Goal: Entertainment & Leisure: Browse casually

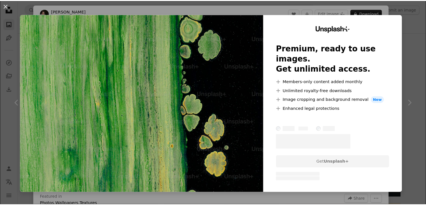
scroll to position [6, 0]
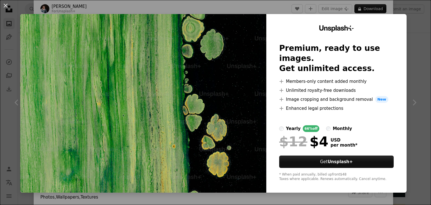
click at [403, 87] on div "An X shape Unsplash+ Premium, ready to use images. Get unlimited access. A plus…" at bounding box center [215, 102] width 431 height 205
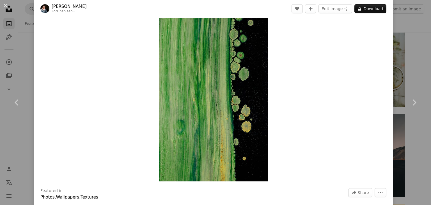
click at [401, 27] on div "An X shape Chevron left Chevron right [PERSON_NAME] For Unsplash+ A heart A plu…" at bounding box center [215, 102] width 431 height 205
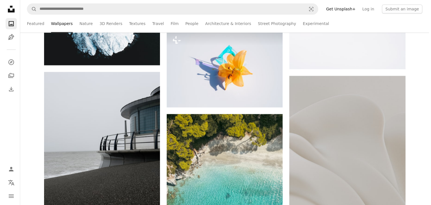
scroll to position [5003, 0]
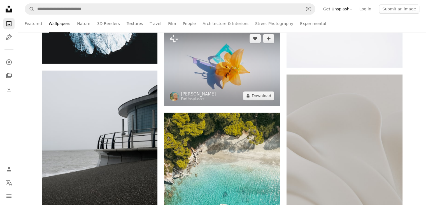
click at [233, 98] on img at bounding box center [222, 66] width 116 height 77
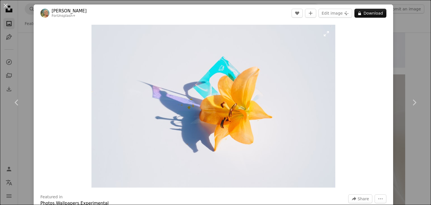
click at [233, 98] on img "Zoom in on this image" at bounding box center [213, 106] width 244 height 163
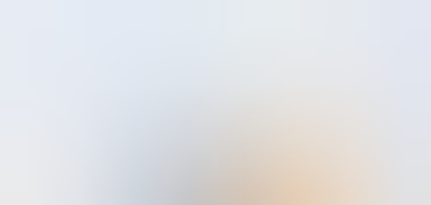
scroll to position [39, 0]
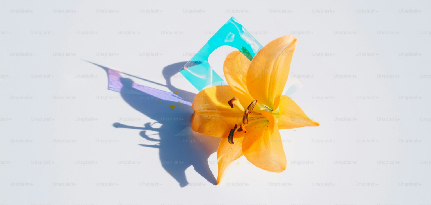
drag, startPoint x: 233, startPoint y: 98, endPoint x: 430, endPoint y: 24, distance: 210.4
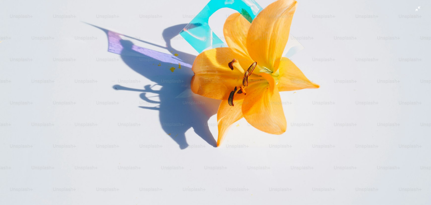
click at [326, 150] on img "Zoom out on this image" at bounding box center [215, 67] width 431 height 288
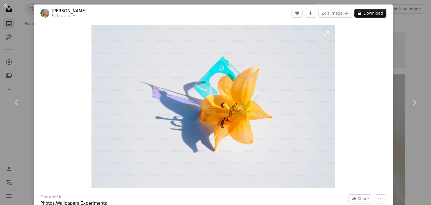
click at [326, 150] on img "Zoom in on this image" at bounding box center [213, 106] width 244 height 163
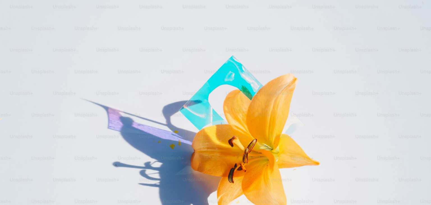
scroll to position [39, 0]
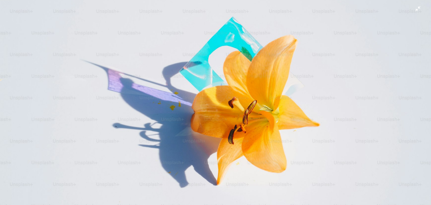
click at [326, 150] on img "Zoom out on this image" at bounding box center [215, 105] width 431 height 288
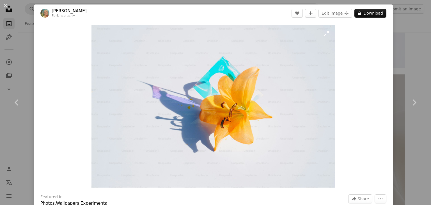
click at [326, 150] on img "Zoom in on this image" at bounding box center [213, 106] width 244 height 163
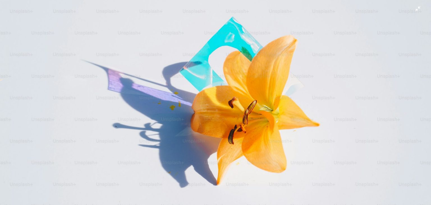
click at [326, 150] on img "Zoom out on this image" at bounding box center [215, 105] width 431 height 288
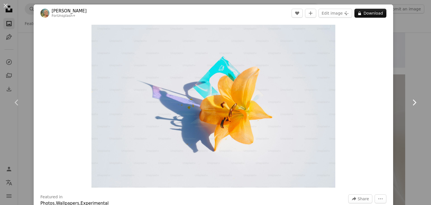
click at [408, 126] on link "Chevron right" at bounding box center [414, 102] width 34 height 54
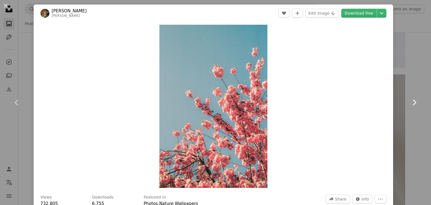
click at [408, 126] on link "Chevron right" at bounding box center [414, 102] width 34 height 54
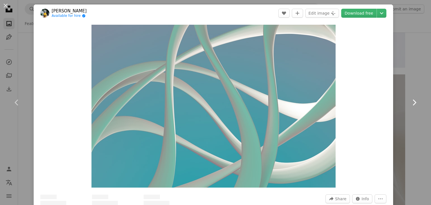
click at [408, 126] on link "Chevron right" at bounding box center [414, 102] width 34 height 54
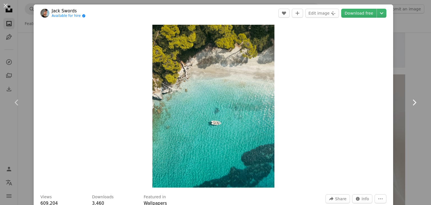
click at [408, 126] on link "Chevron right" at bounding box center [414, 102] width 34 height 54
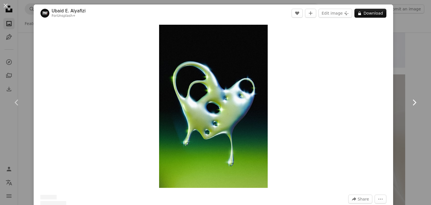
click at [408, 126] on link "Chevron right" at bounding box center [414, 102] width 34 height 54
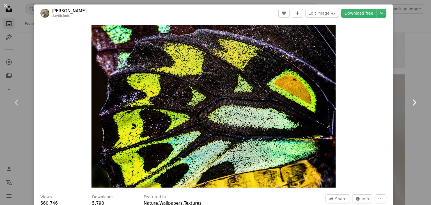
click at [408, 126] on link "Chevron right" at bounding box center [414, 102] width 34 height 54
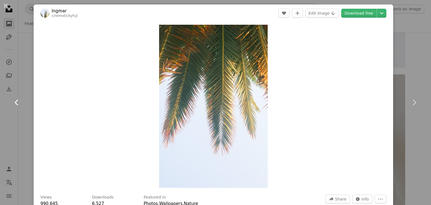
click at [19, 109] on link "Chevron left" at bounding box center [17, 102] width 34 height 54
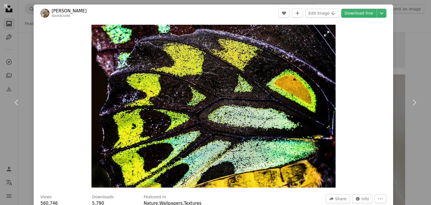
click at [145, 92] on img "Zoom in on this image" at bounding box center [213, 106] width 244 height 163
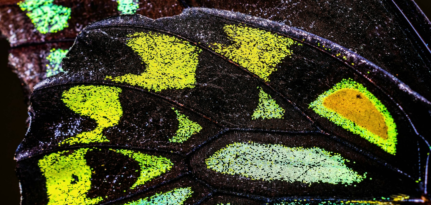
click at [145, 92] on img "Zoom out on this image" at bounding box center [215, 143] width 431 height 287
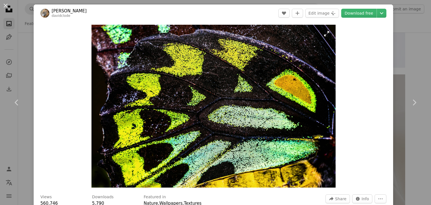
click at [145, 92] on img "Zoom in on this image" at bounding box center [213, 106] width 244 height 163
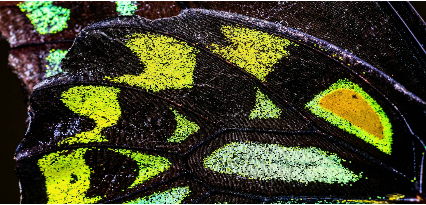
scroll to position [38, 0]
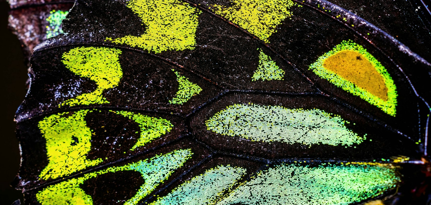
click at [416, 60] on img "Zoom out on this image" at bounding box center [215, 104] width 431 height 287
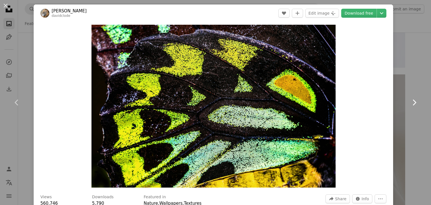
click at [410, 87] on link "Chevron right" at bounding box center [414, 102] width 34 height 54
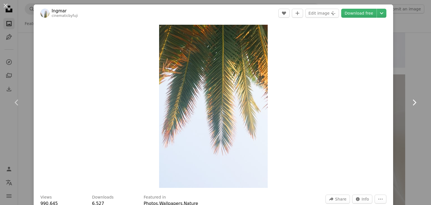
click at [410, 87] on link "Chevron right" at bounding box center [414, 102] width 34 height 54
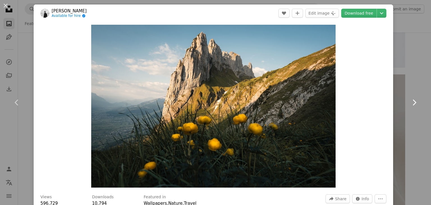
click at [410, 87] on link "Chevron right" at bounding box center [414, 102] width 34 height 54
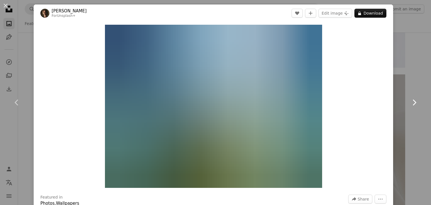
click at [410, 87] on link "Chevron right" at bounding box center [414, 102] width 34 height 54
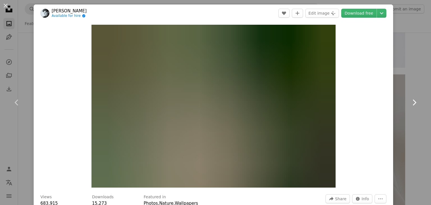
click at [410, 87] on link "Chevron right" at bounding box center [414, 102] width 34 height 54
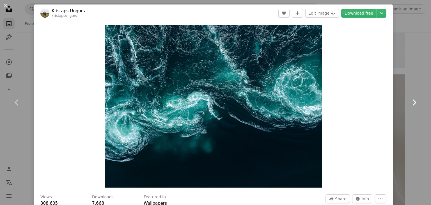
click at [410, 87] on link "Chevron right" at bounding box center [414, 102] width 34 height 54
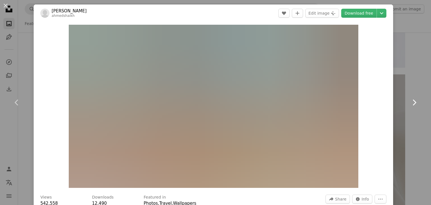
click at [410, 87] on link "Chevron right" at bounding box center [414, 102] width 34 height 54
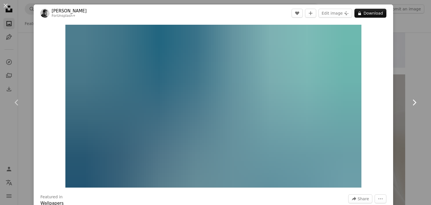
click at [410, 87] on link "Chevron right" at bounding box center [414, 102] width 34 height 54
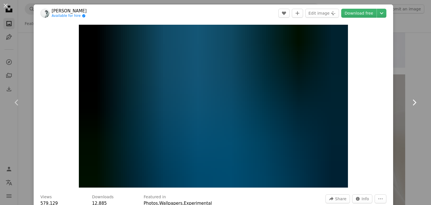
click at [410, 87] on link "Chevron right" at bounding box center [414, 102] width 34 height 54
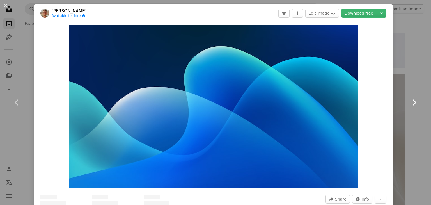
click at [410, 87] on link "Chevron right" at bounding box center [414, 102] width 34 height 54
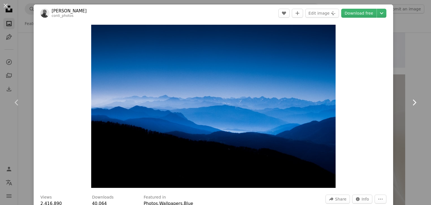
click at [410, 87] on link "Chevron right" at bounding box center [414, 102] width 34 height 54
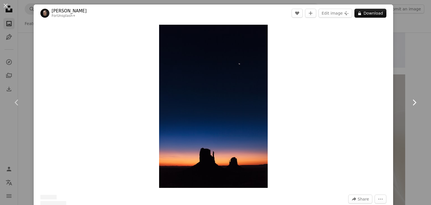
click at [410, 87] on link "Chevron right" at bounding box center [414, 102] width 34 height 54
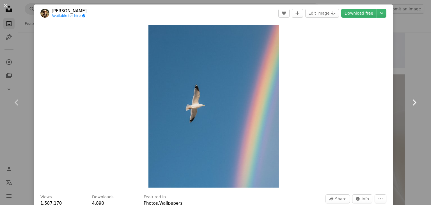
click at [410, 87] on link "Chevron right" at bounding box center [414, 102] width 34 height 54
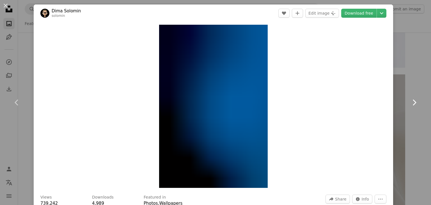
click at [410, 87] on link "Chevron right" at bounding box center [414, 102] width 34 height 54
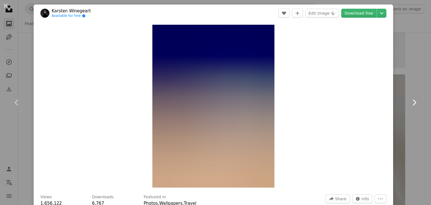
click at [410, 87] on link "Chevron right" at bounding box center [414, 102] width 34 height 54
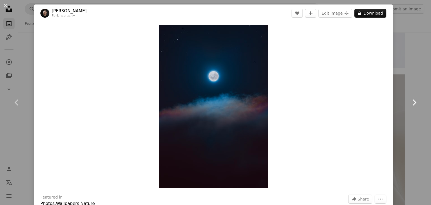
click at [410, 87] on link "Chevron right" at bounding box center [414, 102] width 34 height 54
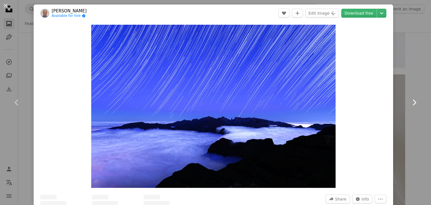
click at [410, 87] on link "Chevron right" at bounding box center [414, 102] width 34 height 54
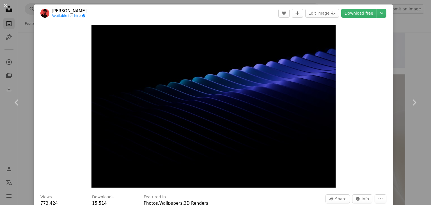
click at [404, 70] on div "An X shape Chevron left Chevron right [PERSON_NAME] Available for hire A checkm…" at bounding box center [215, 102] width 431 height 205
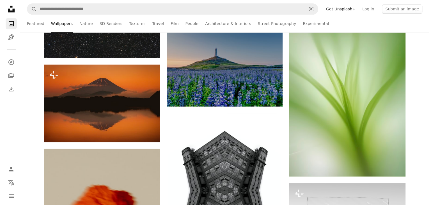
scroll to position [9152, 0]
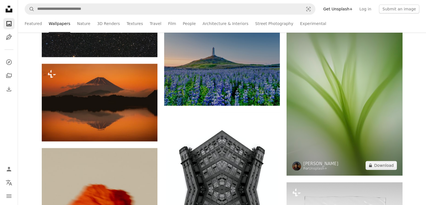
click at [334, 137] on img at bounding box center [345, 88] width 116 height 174
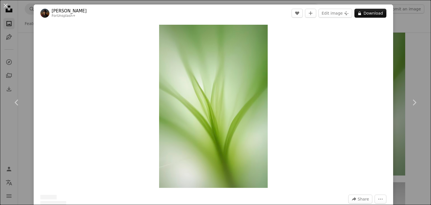
click at [334, 137] on div "Zoom in" at bounding box center [213, 106] width 359 height 168
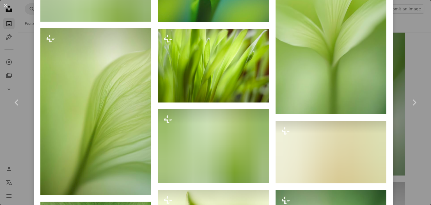
scroll to position [455, 0]
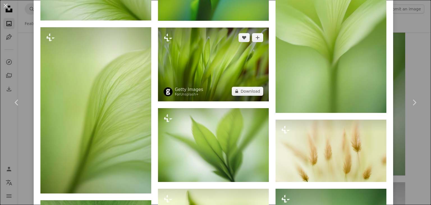
click at [220, 82] on img at bounding box center [213, 64] width 111 height 74
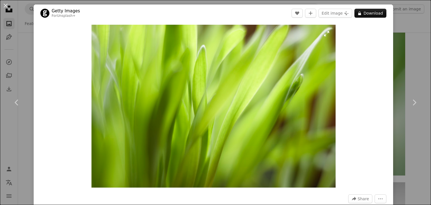
click at [220, 82] on img "Zoom in on this image" at bounding box center [213, 106] width 244 height 163
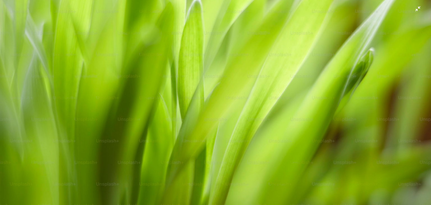
scroll to position [76, 0]
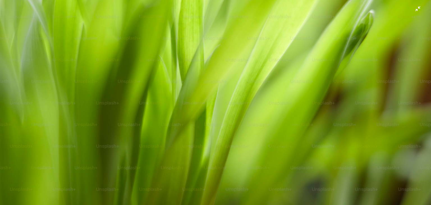
click at [233, 137] on img "Zoom out on this image" at bounding box center [215, 66] width 431 height 287
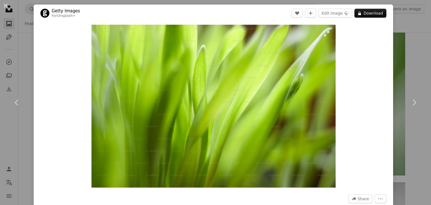
click at [233, 137] on img "Zoom in on this image" at bounding box center [213, 106] width 244 height 163
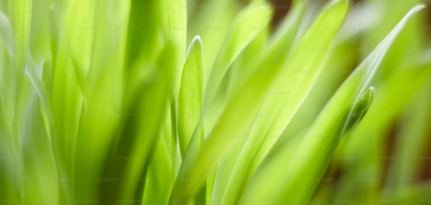
scroll to position [38, 0]
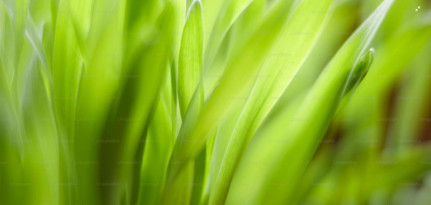
click at [233, 137] on img "Zoom out on this image" at bounding box center [215, 104] width 431 height 287
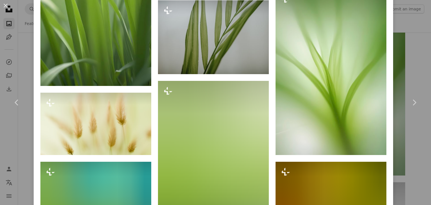
scroll to position [446, 0]
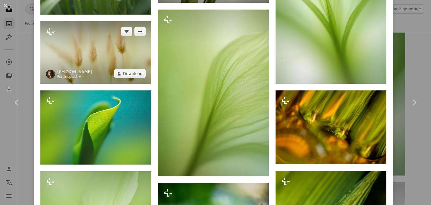
click at [128, 59] on img at bounding box center [95, 52] width 111 height 62
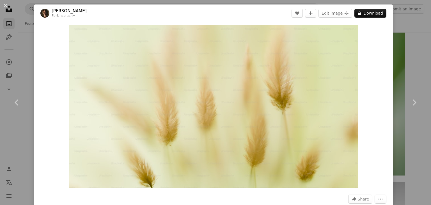
click at [405, 51] on div "An X shape Chevron left Chevron right [PERSON_NAME] For Unsplash+ A heart A plu…" at bounding box center [215, 102] width 431 height 205
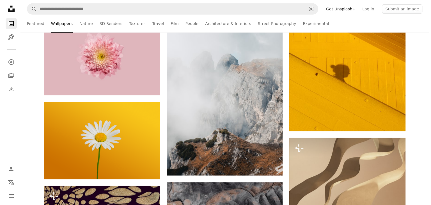
scroll to position [12530, 0]
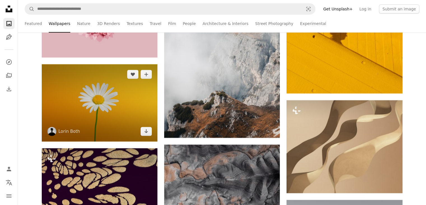
click at [123, 113] on img at bounding box center [100, 102] width 116 height 77
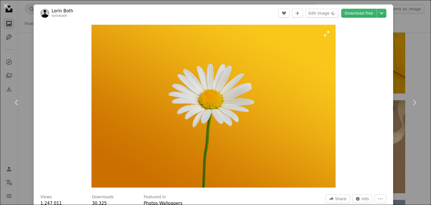
click at [264, 115] on img "Zoom in on this image" at bounding box center [213, 106] width 244 height 163
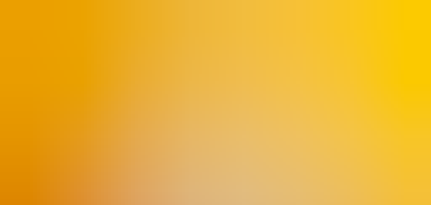
scroll to position [38, 0]
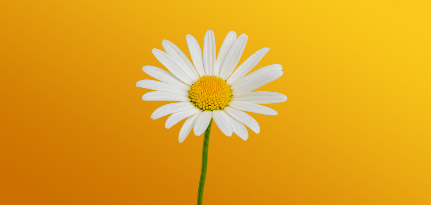
click at [264, 115] on img "Zoom out on this image" at bounding box center [215, 104] width 431 height 287
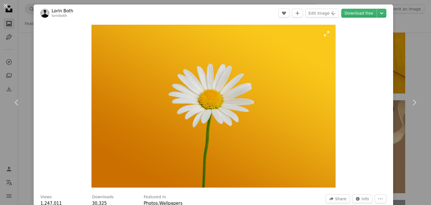
click at [264, 115] on img "Zoom in on this image" at bounding box center [213, 106] width 244 height 163
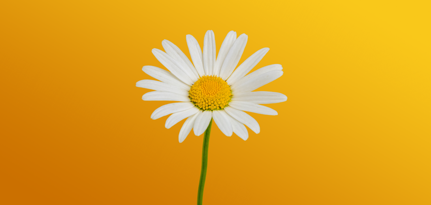
scroll to position [0, 0]
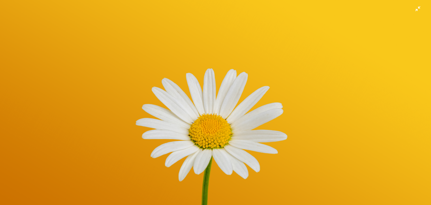
click at [274, 56] on img "Zoom out on this image" at bounding box center [215, 143] width 431 height 287
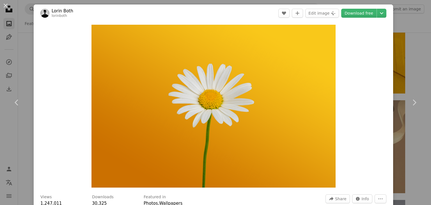
click at [274, 56] on img "Zoom in on this image" at bounding box center [213, 106] width 244 height 163
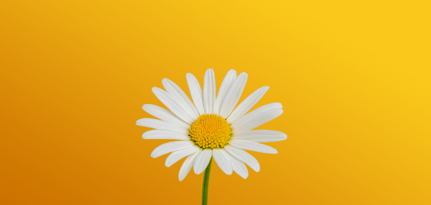
scroll to position [38, 0]
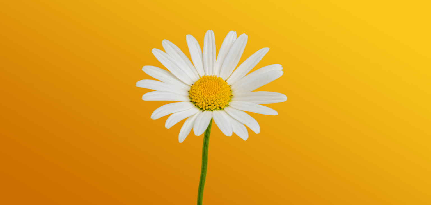
click at [274, 56] on img "Zoom out on this image" at bounding box center [215, 104] width 431 height 287
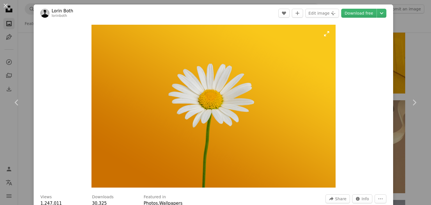
click at [274, 56] on img "Zoom in on this image" at bounding box center [213, 106] width 244 height 163
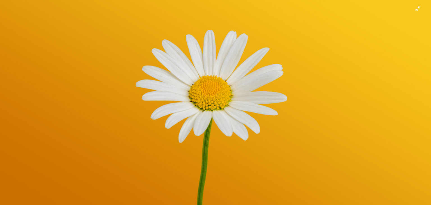
scroll to position [76, 0]
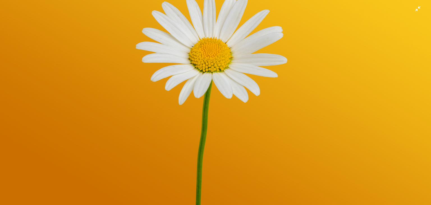
click at [231, 138] on img "Zoom out on this image" at bounding box center [215, 66] width 431 height 287
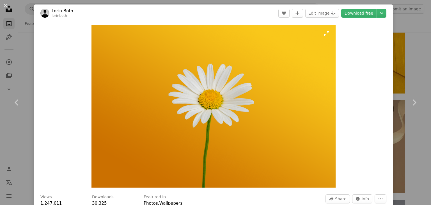
click at [231, 138] on img "Zoom in on this image" at bounding box center [213, 106] width 244 height 163
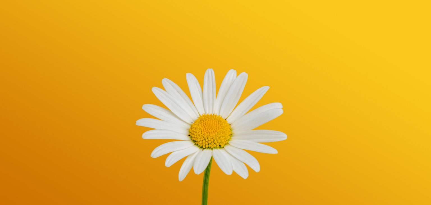
scroll to position [38, 0]
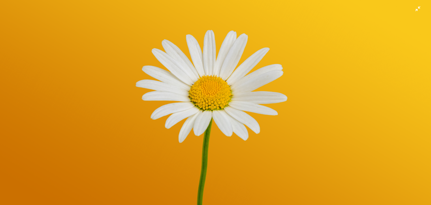
click at [231, 138] on img "Zoom out on this image" at bounding box center [215, 104] width 431 height 287
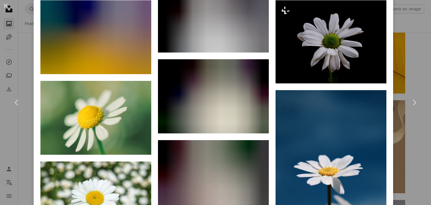
scroll to position [3370, 0]
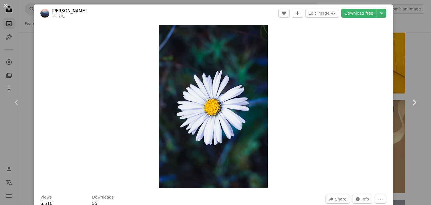
click at [400, 95] on link "Chevron right" at bounding box center [414, 102] width 34 height 54
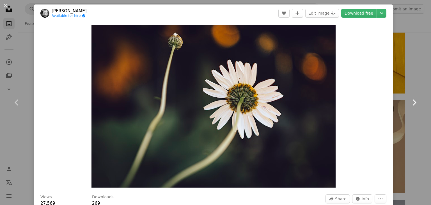
click at [402, 75] on link "Chevron right" at bounding box center [414, 102] width 34 height 54
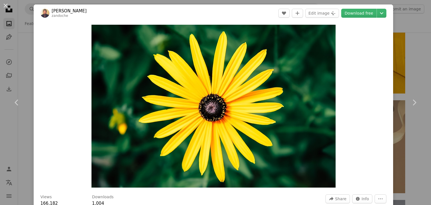
click at [401, 49] on div "An X shape Chevron left Chevron right [PERSON_NAME] zandoche A heart A plus sig…" at bounding box center [215, 102] width 431 height 205
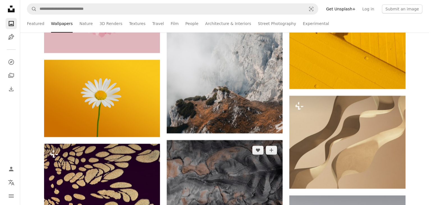
scroll to position [12533, 0]
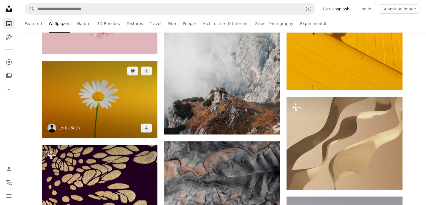
click at [89, 125] on img at bounding box center [100, 99] width 116 height 77
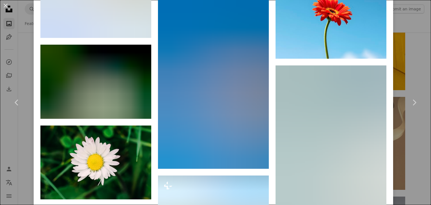
scroll to position [2115, 0]
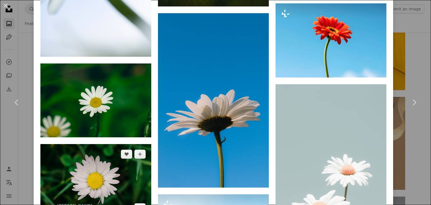
click at [109, 165] on img at bounding box center [95, 181] width 111 height 74
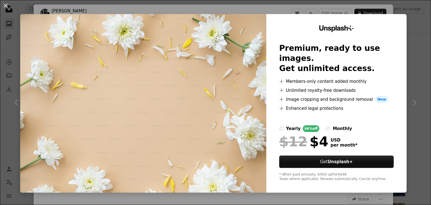
click at [201, 98] on img at bounding box center [143, 103] width 246 height 178
click at [416, 189] on div "An X shape Unsplash+ Premium, ready to use images. Get unlimited access. A plus…" at bounding box center [215, 102] width 431 height 205
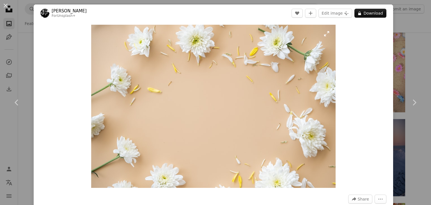
click at [222, 135] on img "Zoom in on this image" at bounding box center [213, 106] width 244 height 163
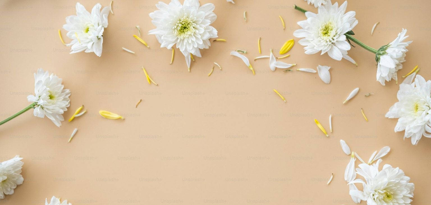
click at [222, 135] on img "Zoom out on this image" at bounding box center [215, 143] width 431 height 287
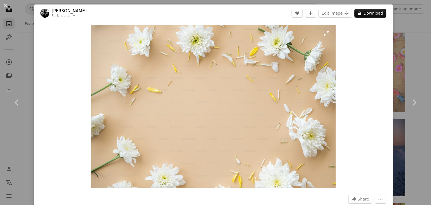
click at [222, 135] on img "Zoom in on this image" at bounding box center [213, 106] width 244 height 163
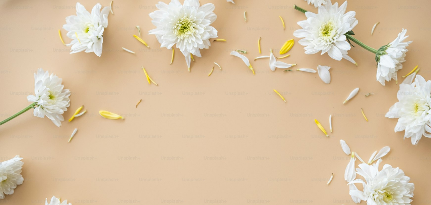
click at [222, 135] on img "Zoom out on this image" at bounding box center [215, 143] width 431 height 287
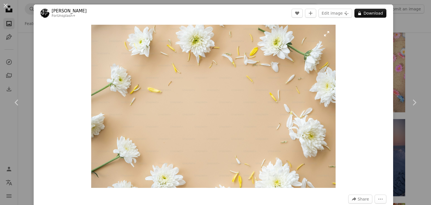
click at [222, 135] on img "Zoom in on this image" at bounding box center [213, 106] width 244 height 163
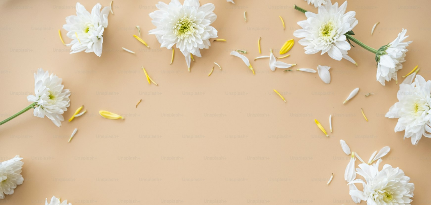
scroll to position [38, 0]
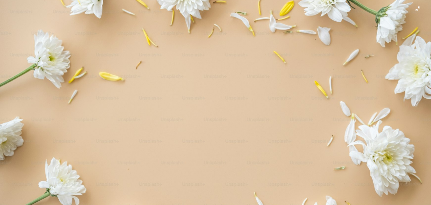
click at [311, 126] on img "Zoom out on this image" at bounding box center [215, 104] width 431 height 287
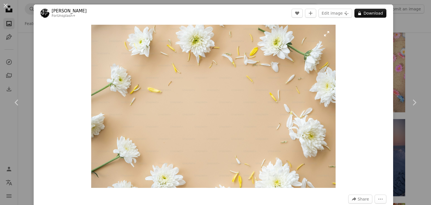
click at [311, 126] on img "Zoom in on this image" at bounding box center [213, 106] width 244 height 163
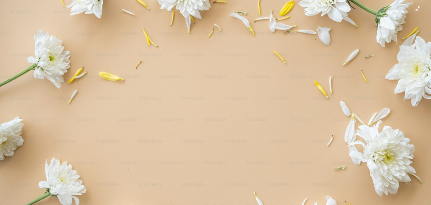
click at [311, 126] on img "Zoom out on this image" at bounding box center [215, 104] width 431 height 287
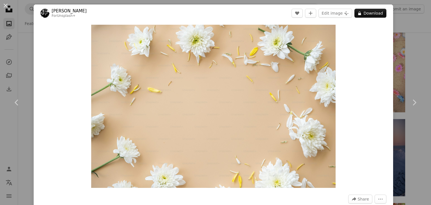
click at [362, 124] on div "Zoom in" at bounding box center [213, 106] width 359 height 168
click at [403, 112] on link "Chevron right" at bounding box center [414, 102] width 34 height 54
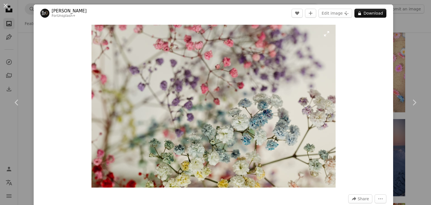
click at [279, 144] on img "Zoom in on this image" at bounding box center [213, 106] width 244 height 163
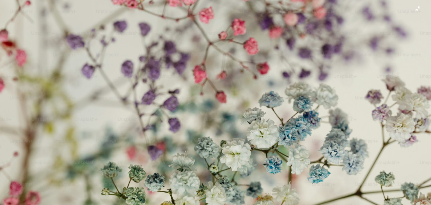
scroll to position [76, 0]
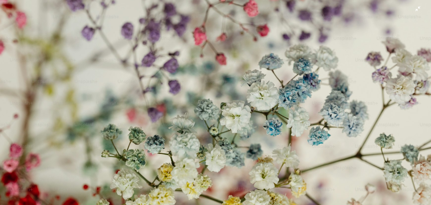
click at [251, 129] on img "Zoom out on this image" at bounding box center [215, 66] width 431 height 287
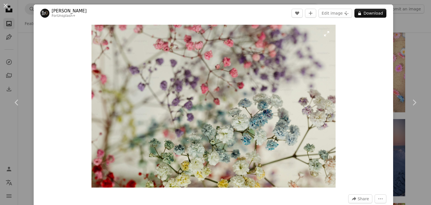
click at [251, 129] on img "Zoom in on this image" at bounding box center [213, 106] width 244 height 163
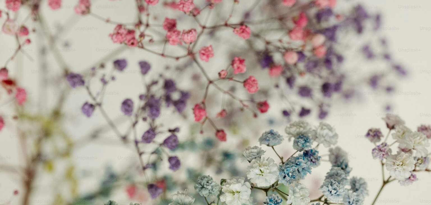
scroll to position [38, 0]
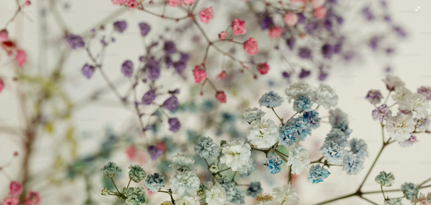
click at [415, 98] on img "Zoom out on this image" at bounding box center [215, 104] width 431 height 287
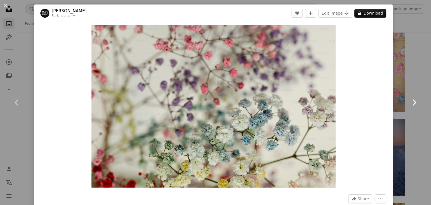
click at [403, 103] on link "Chevron right" at bounding box center [414, 102] width 34 height 54
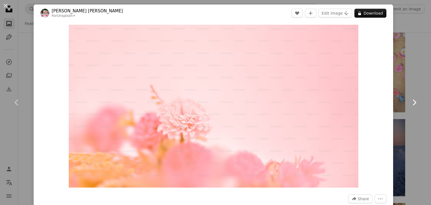
click at [412, 99] on icon "Chevron right" at bounding box center [413, 102] width 9 height 9
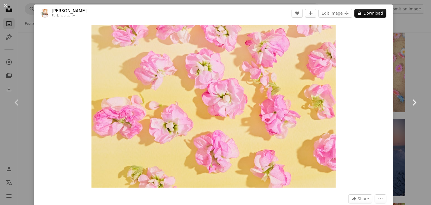
click at [412, 99] on icon "Chevron right" at bounding box center [413, 102] width 9 height 9
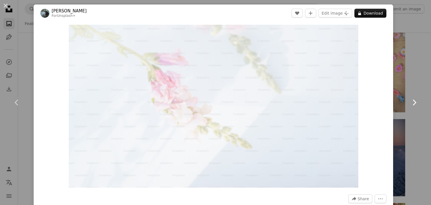
click at [401, 99] on link "Chevron right" at bounding box center [414, 102] width 34 height 54
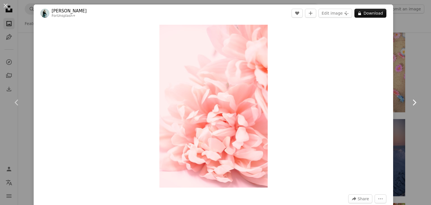
click at [401, 99] on link "Chevron right" at bounding box center [414, 102] width 34 height 54
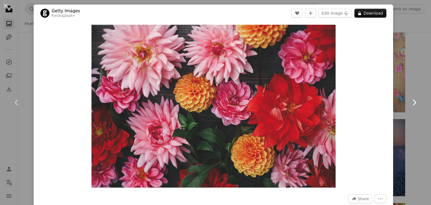
click at [401, 99] on link "Chevron right" at bounding box center [414, 102] width 34 height 54
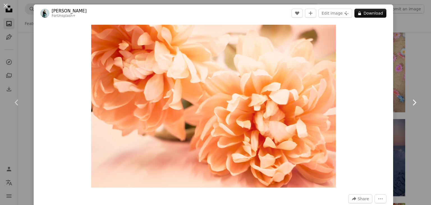
click at [401, 99] on link "Chevron right" at bounding box center [414, 102] width 34 height 54
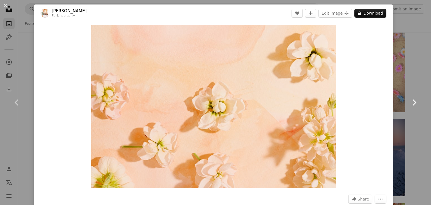
click at [409, 101] on icon "Chevron right" at bounding box center [413, 102] width 9 height 9
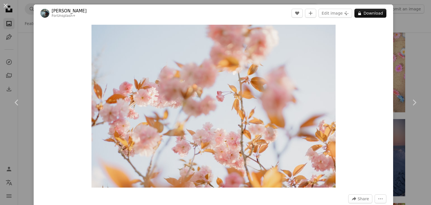
click at [403, 68] on div "An X shape Chevron left Chevron right Annie Spratt For Unsplash+ A heart A plus…" at bounding box center [215, 102] width 431 height 205
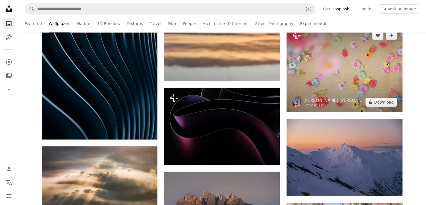
click at [377, 80] on img at bounding box center [345, 68] width 116 height 87
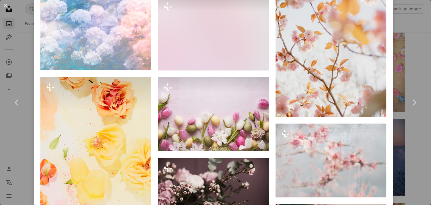
scroll to position [1588, 0]
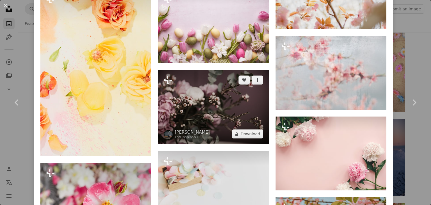
click at [214, 88] on img at bounding box center [213, 107] width 111 height 74
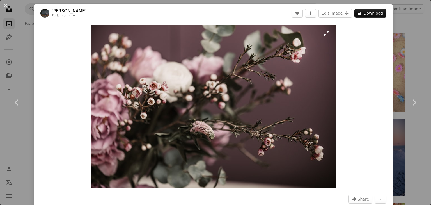
click at [274, 82] on img "Zoom in on this image" at bounding box center [213, 106] width 244 height 163
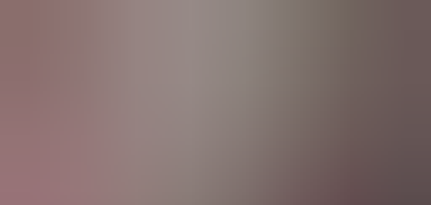
scroll to position [39, 0]
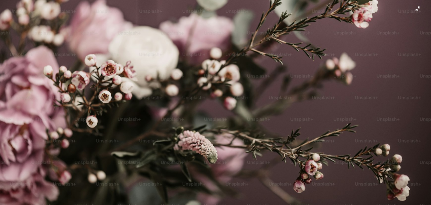
click at [306, 96] on img "Zoom out on this image" at bounding box center [215, 105] width 431 height 288
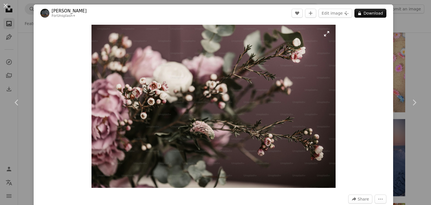
click at [306, 96] on img "Zoom in on this image" at bounding box center [213, 106] width 244 height 163
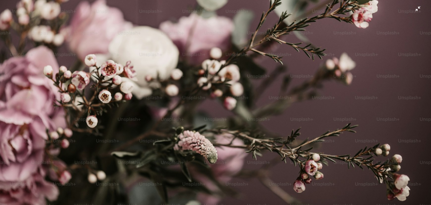
click at [306, 96] on img "Zoom out on this image" at bounding box center [215, 105] width 431 height 288
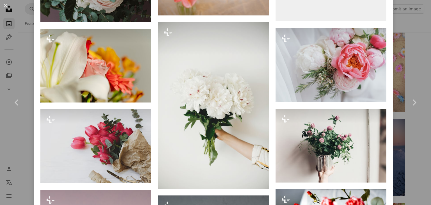
scroll to position [2700, 0]
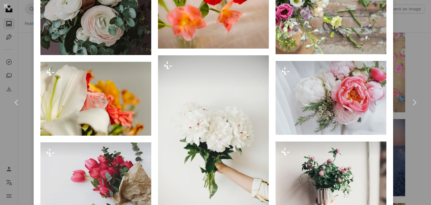
click at [410, 48] on div "An X shape Chevron left Chevron right Anita Austvika For Unsplash+ A heart A pl…" at bounding box center [215, 102] width 431 height 205
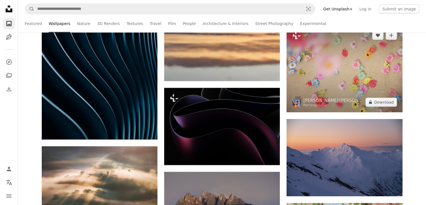
click at [369, 63] on img at bounding box center [345, 68] width 116 height 87
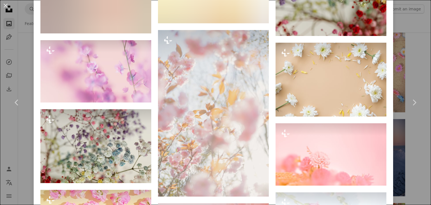
scroll to position [534, 0]
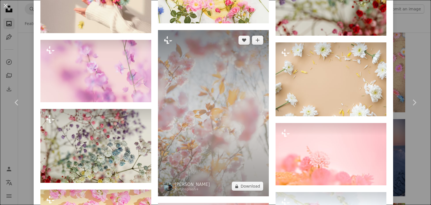
click at [241, 103] on img at bounding box center [213, 113] width 111 height 166
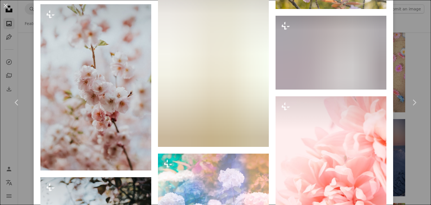
scroll to position [1835, 0]
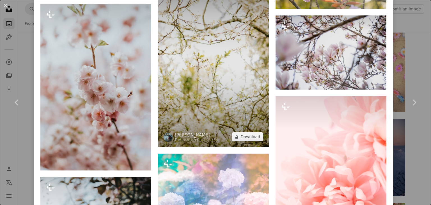
click at [215, 110] on img at bounding box center [213, 64] width 111 height 166
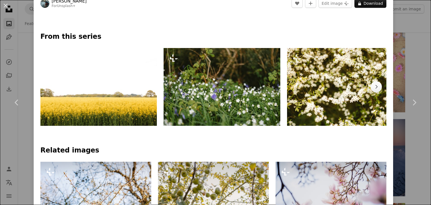
scroll to position [238, 0]
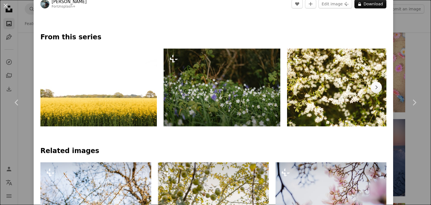
click at [212, 79] on img at bounding box center [221, 87] width 116 height 78
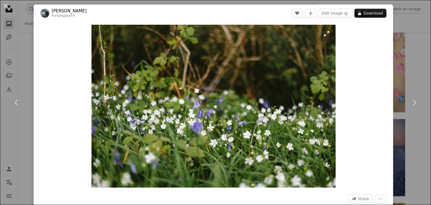
click at [212, 79] on img "Zoom in on this image" at bounding box center [213, 106] width 244 height 163
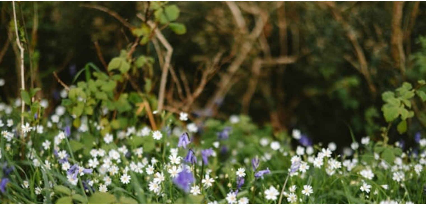
scroll to position [38, 0]
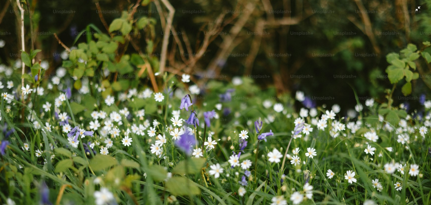
click at [277, 103] on img "Zoom out on this image" at bounding box center [215, 105] width 431 height 288
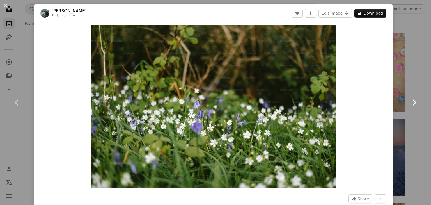
click at [397, 98] on link "Chevron right" at bounding box center [414, 102] width 34 height 54
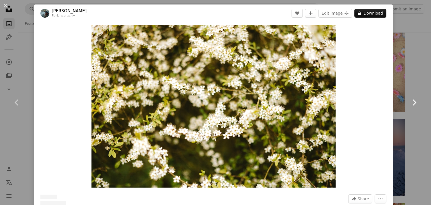
click at [397, 98] on link "Chevron right" at bounding box center [414, 102] width 34 height 54
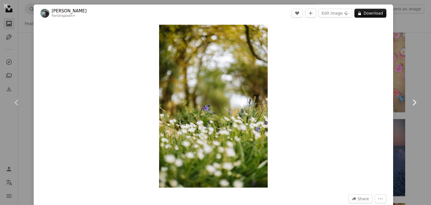
click at [397, 98] on link "Chevron right" at bounding box center [414, 102] width 34 height 54
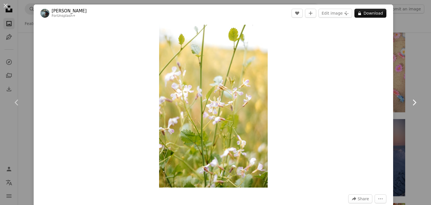
click at [397, 98] on link "Chevron right" at bounding box center [414, 102] width 34 height 54
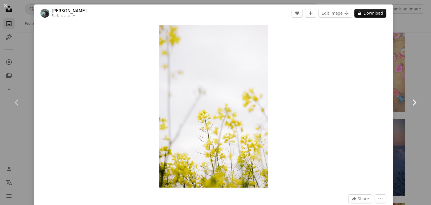
click at [397, 98] on link "Chevron right" at bounding box center [414, 102] width 34 height 54
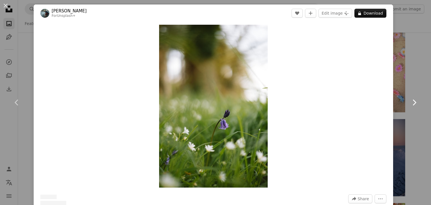
click at [397, 98] on link "Chevron right" at bounding box center [414, 102] width 34 height 54
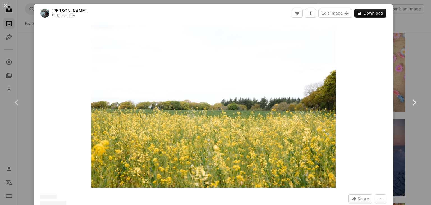
click at [397, 98] on link "Chevron right" at bounding box center [414, 102] width 34 height 54
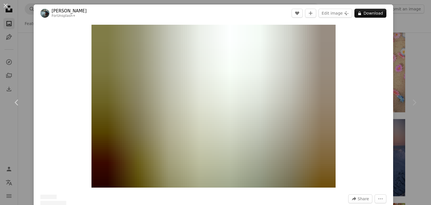
click at [397, 98] on div "Chevron right" at bounding box center [414, 102] width 34 height 54
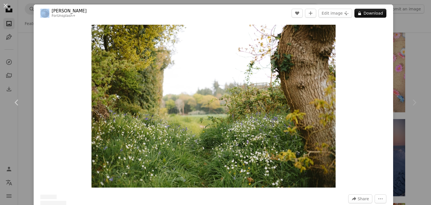
click at [397, 98] on div "Chevron right" at bounding box center [414, 102] width 34 height 54
click at [402, 108] on div "Chevron right" at bounding box center [414, 102] width 34 height 54
click at [407, 134] on div "An X shape Chevron left Chevron right Annie Spratt For Unsplash+ A heart A plus…" at bounding box center [215, 102] width 431 height 205
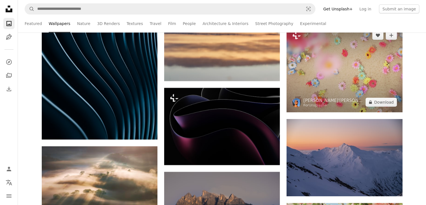
click at [360, 103] on img at bounding box center [345, 68] width 116 height 87
click at [350, 78] on img at bounding box center [345, 68] width 116 height 87
click at [329, 72] on img at bounding box center [345, 68] width 116 height 87
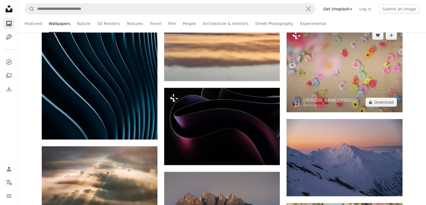
click at [329, 72] on img at bounding box center [345, 68] width 116 height 87
click at [377, 82] on img at bounding box center [345, 68] width 116 height 87
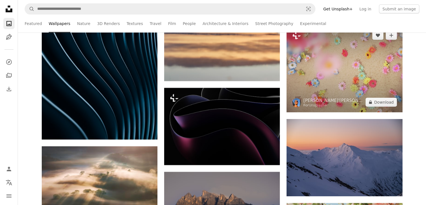
click at [377, 82] on img at bounding box center [345, 68] width 116 height 87
click at [300, 76] on img at bounding box center [345, 68] width 116 height 87
click at [345, 91] on img at bounding box center [345, 68] width 116 height 87
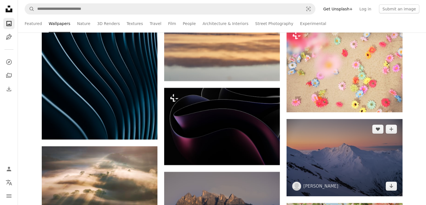
click at [357, 141] on img at bounding box center [345, 157] width 116 height 77
click at [304, 132] on img at bounding box center [345, 157] width 116 height 77
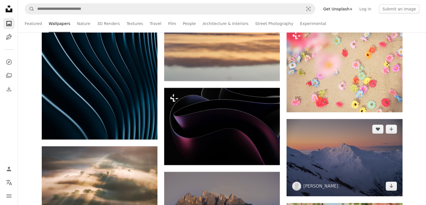
click at [304, 132] on img at bounding box center [345, 157] width 116 height 77
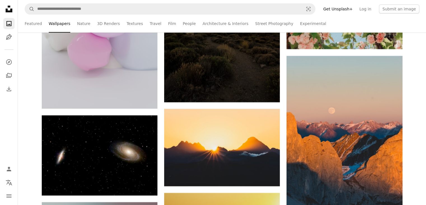
scroll to position [17022, 0]
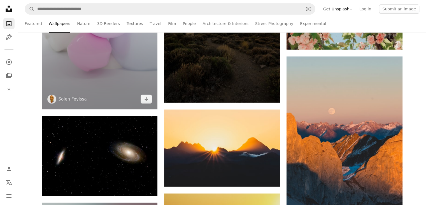
click at [113, 94] on img at bounding box center [100, 6] width 116 height 206
click at [113, 74] on img at bounding box center [100, 6] width 116 height 206
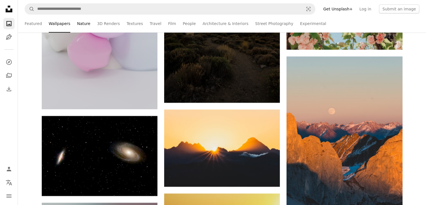
click at [81, 25] on link "Nature" at bounding box center [83, 24] width 13 height 18
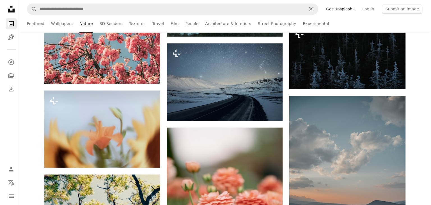
scroll to position [3043, 0]
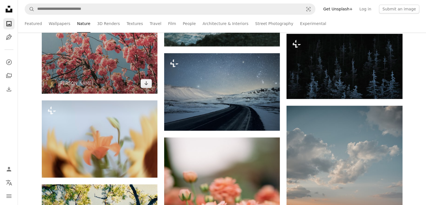
click at [127, 88] on img at bounding box center [100, 5] width 116 height 175
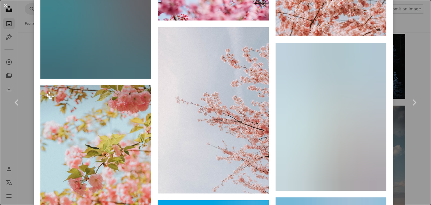
scroll to position [1088, 0]
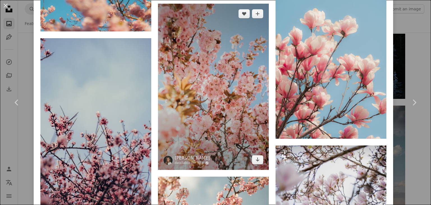
click at [247, 94] on img at bounding box center [213, 87] width 111 height 166
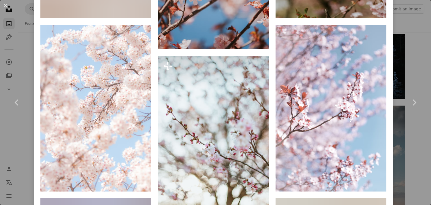
scroll to position [884, 0]
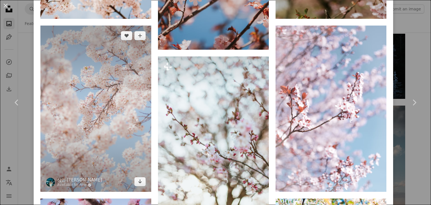
click at [114, 148] on img at bounding box center [95, 109] width 111 height 166
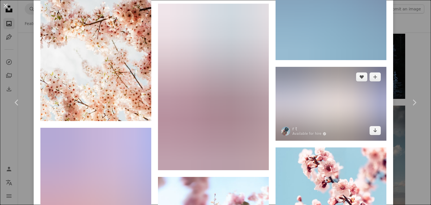
scroll to position [5211, 0]
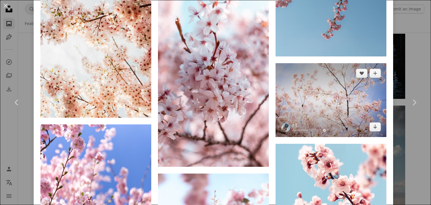
click at [316, 122] on link "r t" at bounding box center [309, 125] width 34 height 6
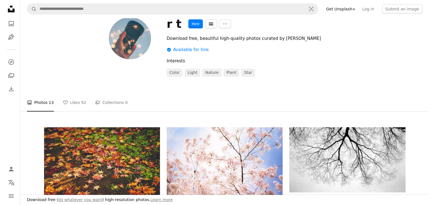
scroll to position [15, 0]
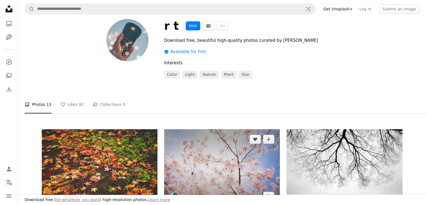
click at [227, 160] on img at bounding box center [222, 167] width 116 height 77
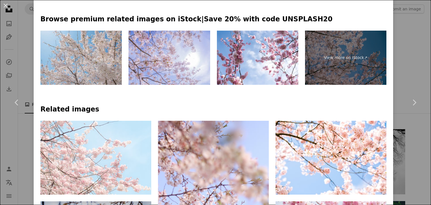
scroll to position [307, 0]
